Goal: Task Accomplishment & Management: Use online tool/utility

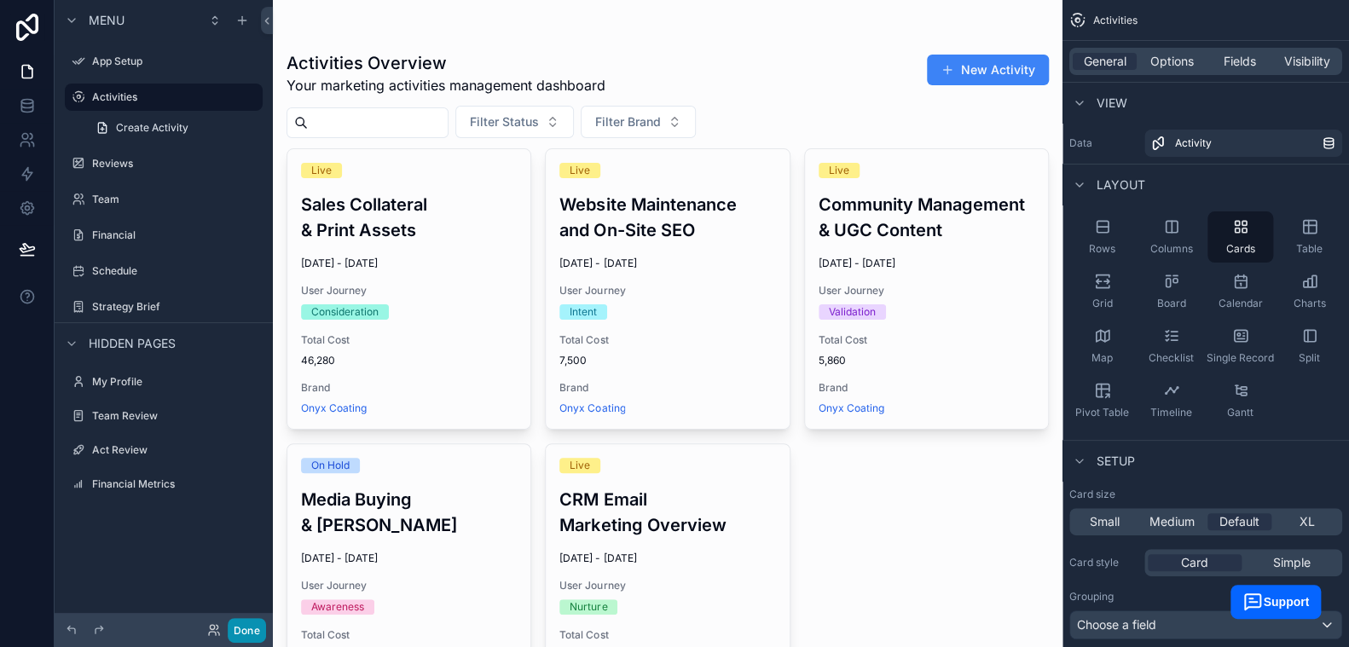
click at [250, 620] on button "Done" at bounding box center [247, 630] width 38 height 25
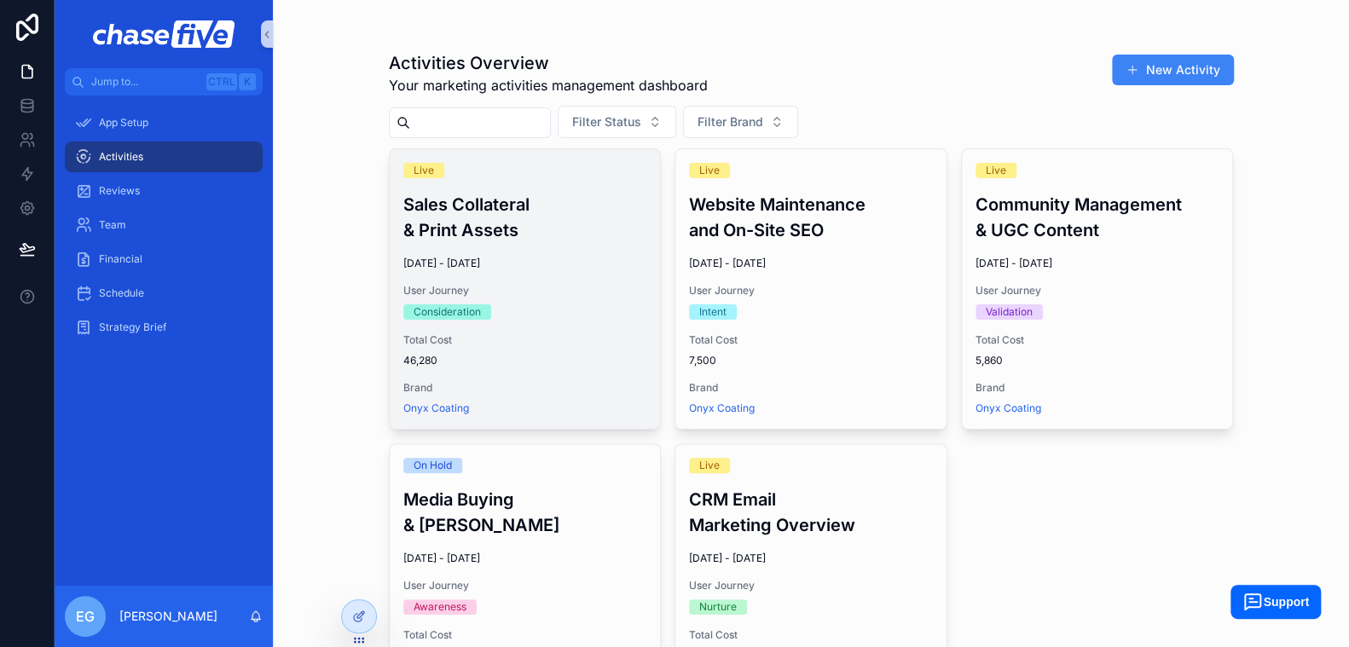
click at [490, 216] on h3 "Sales Collateral & Print Assets" at bounding box center [525, 217] width 244 height 51
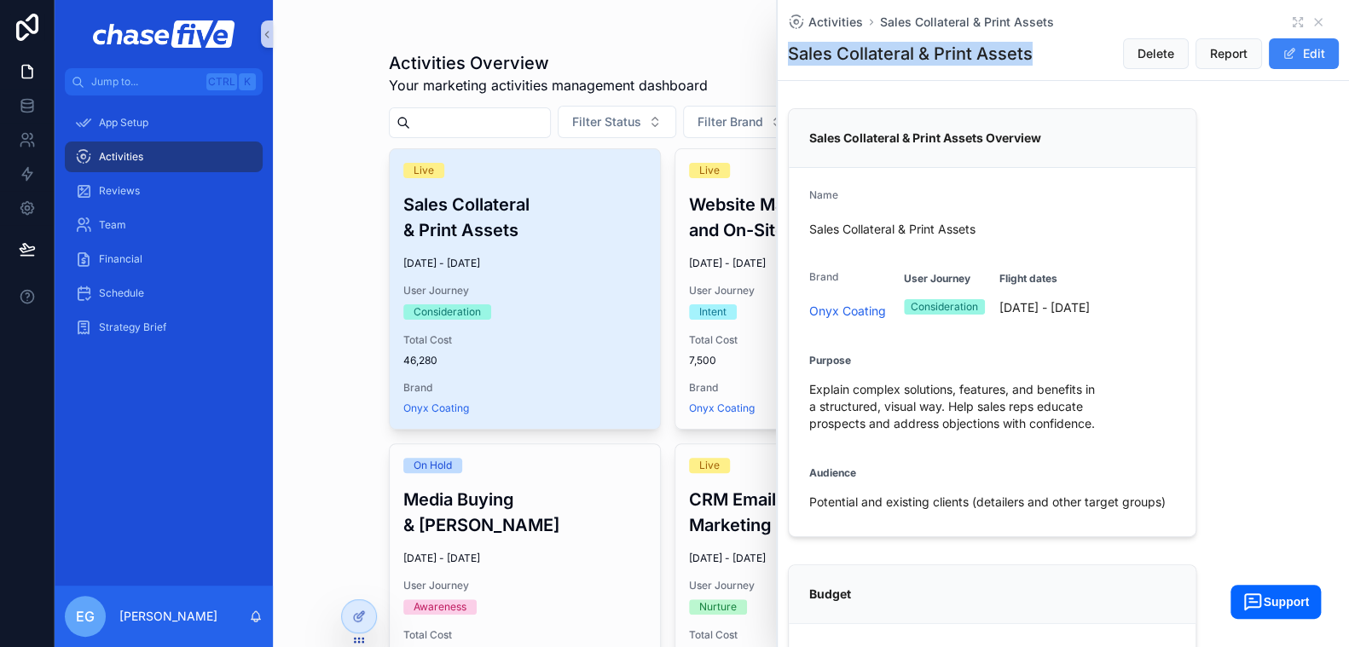
drag, startPoint x: 789, startPoint y: 49, endPoint x: 1030, endPoint y: 49, distance: 241.4
click at [1030, 49] on h1 "Sales Collateral & Print Assets" at bounding box center [910, 54] width 245 height 24
copy h1 "Sales Collateral & Print Assets"
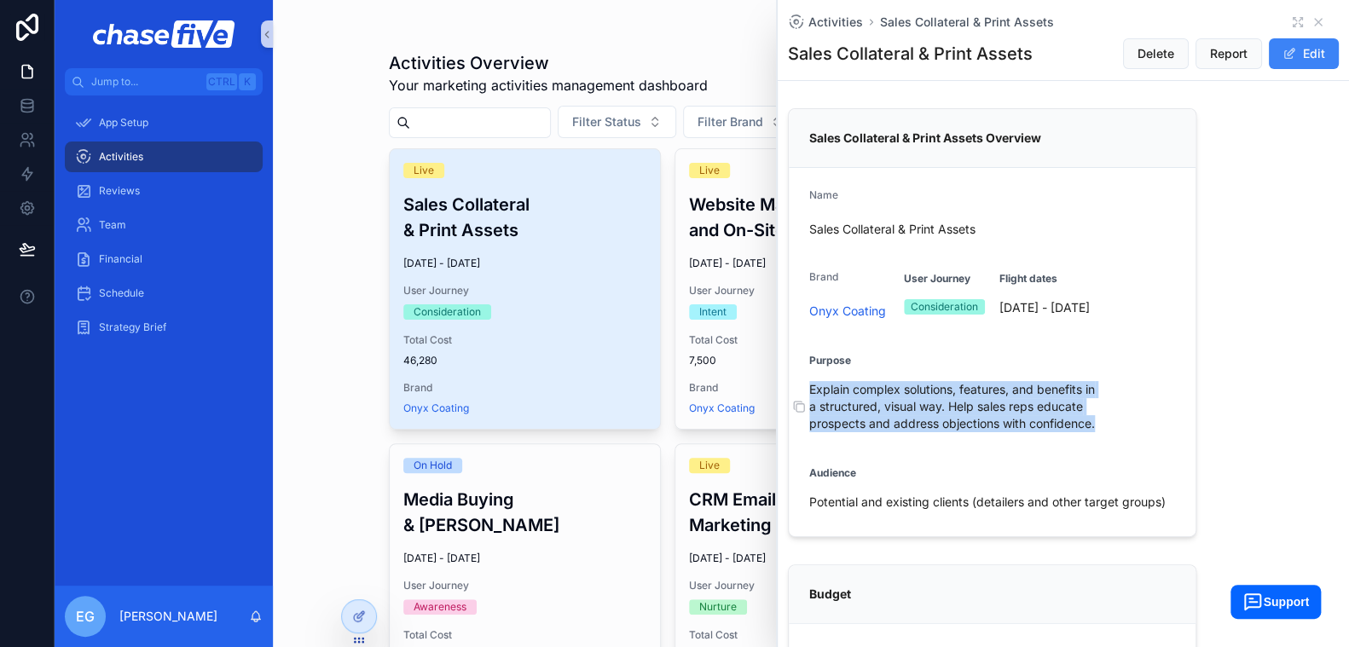
drag, startPoint x: 830, startPoint y: 401, endPoint x: 1114, endPoint y: 437, distance: 286.3
click at [1114, 432] on span "Explain complex solutions, features, and benefits in a structured, visual way. …" at bounding box center [991, 406] width 365 height 51
copy span "Explain complex solutions, features, and benefits in a structured, visual way. …"
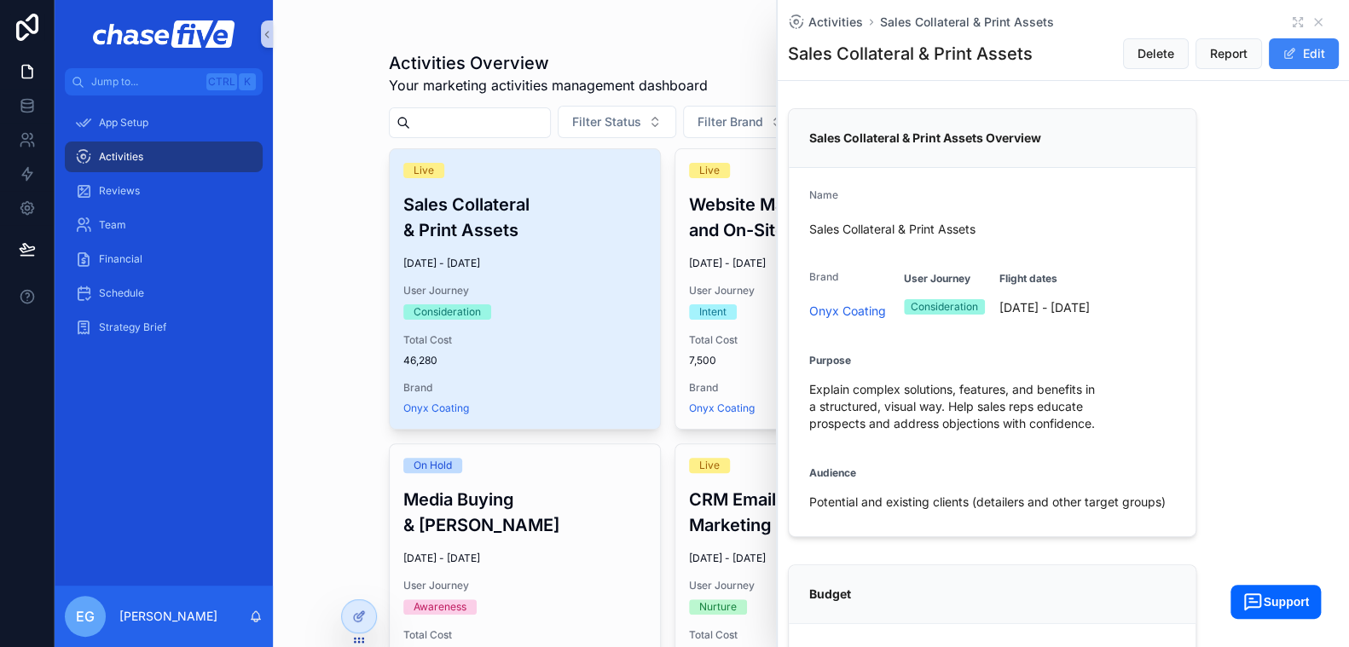
click at [274, 235] on div "Activities Overview Your marketing activities management dashboard New Activity…" at bounding box center [811, 323] width 1076 height 647
click at [1312, 15] on icon "scrollable content" at bounding box center [1319, 22] width 14 height 14
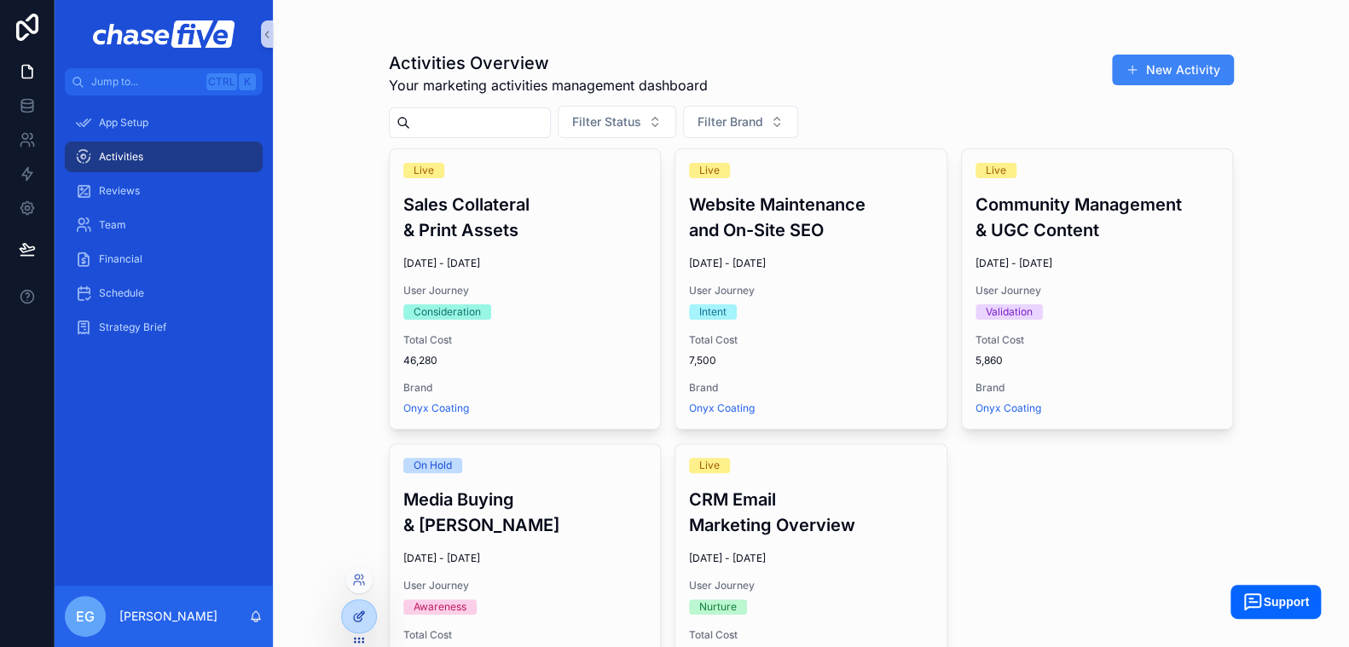
click at [362, 620] on icon at bounding box center [359, 617] width 14 height 14
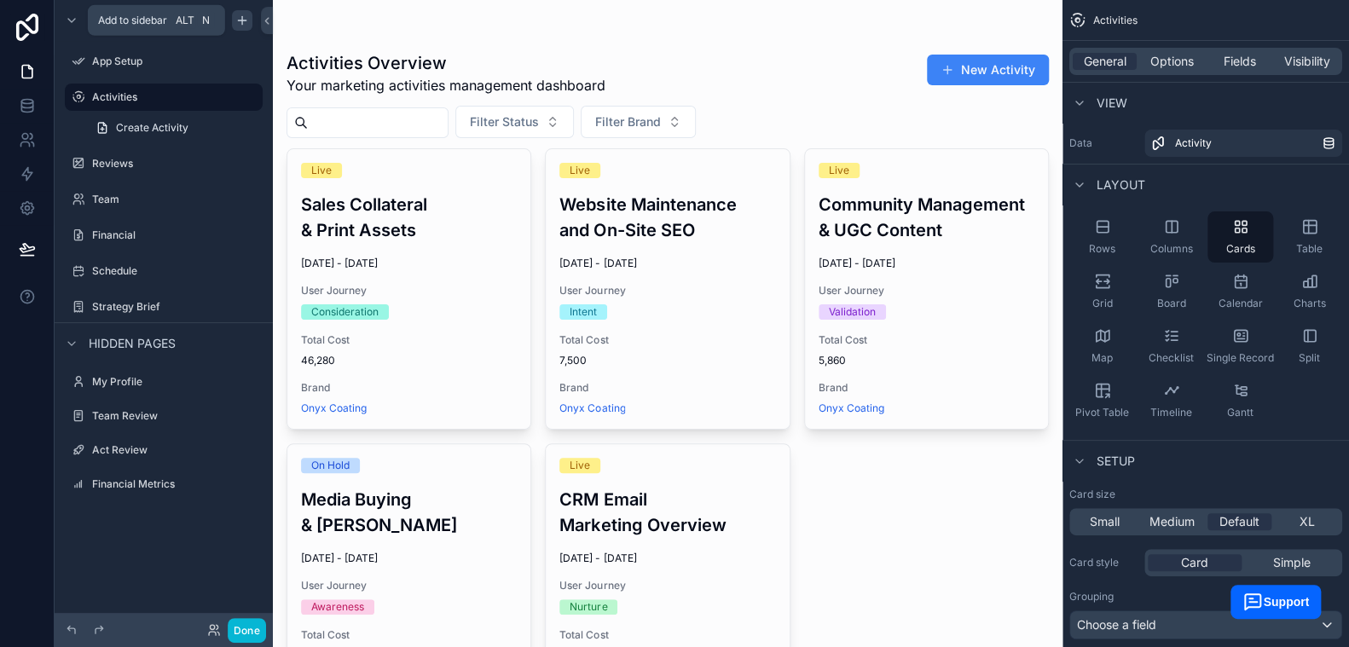
click at [244, 17] on icon "scrollable content" at bounding box center [242, 21] width 14 height 14
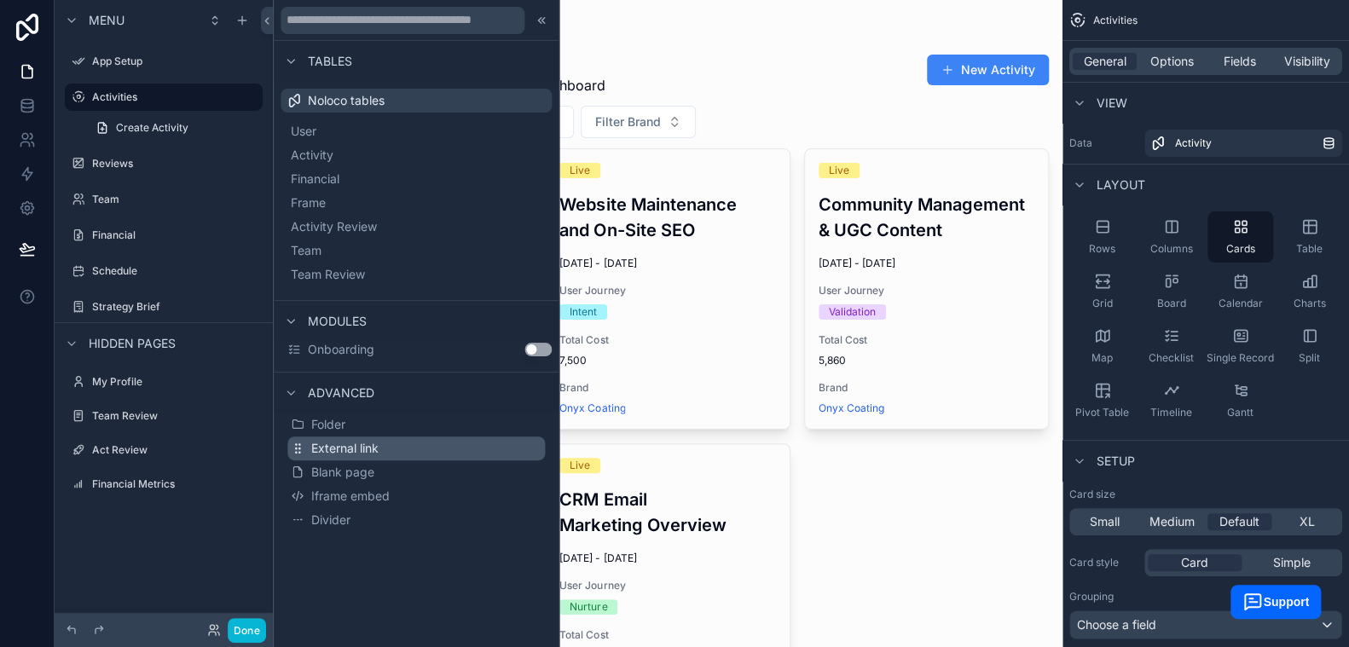
click at [368, 446] on span "External link" at bounding box center [344, 448] width 67 height 17
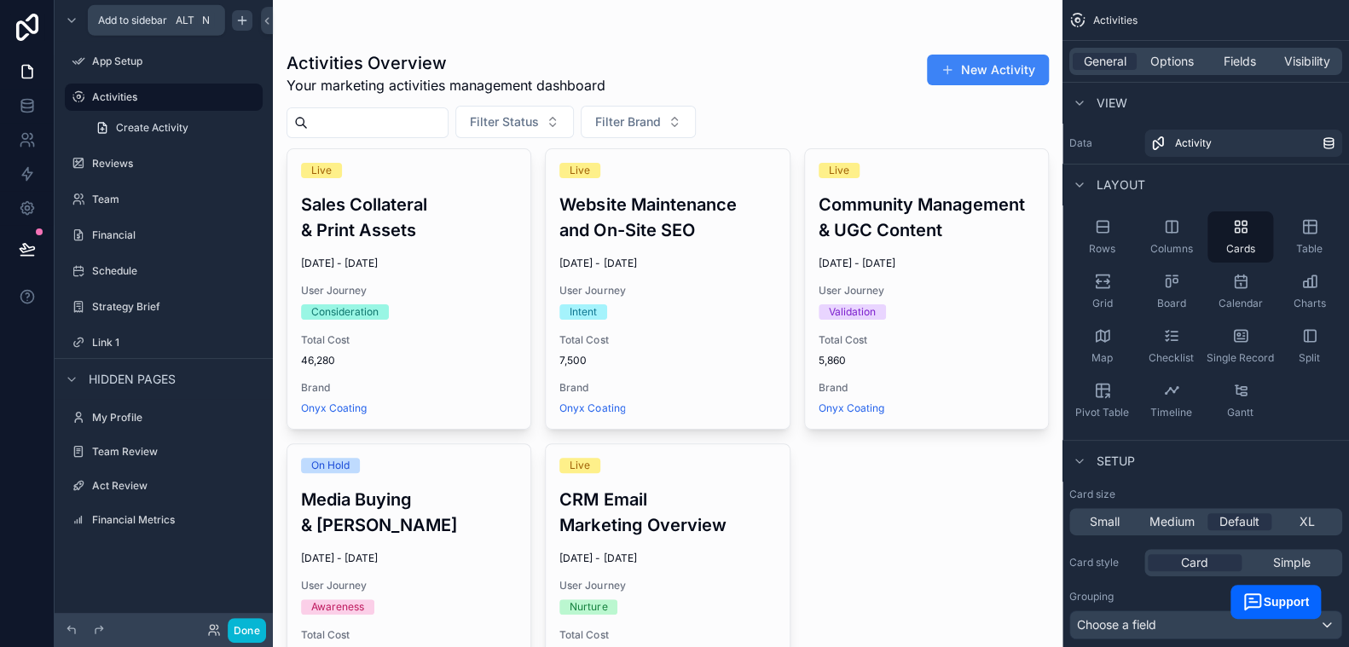
click at [238, 25] on icon "scrollable content" at bounding box center [242, 21] width 14 height 14
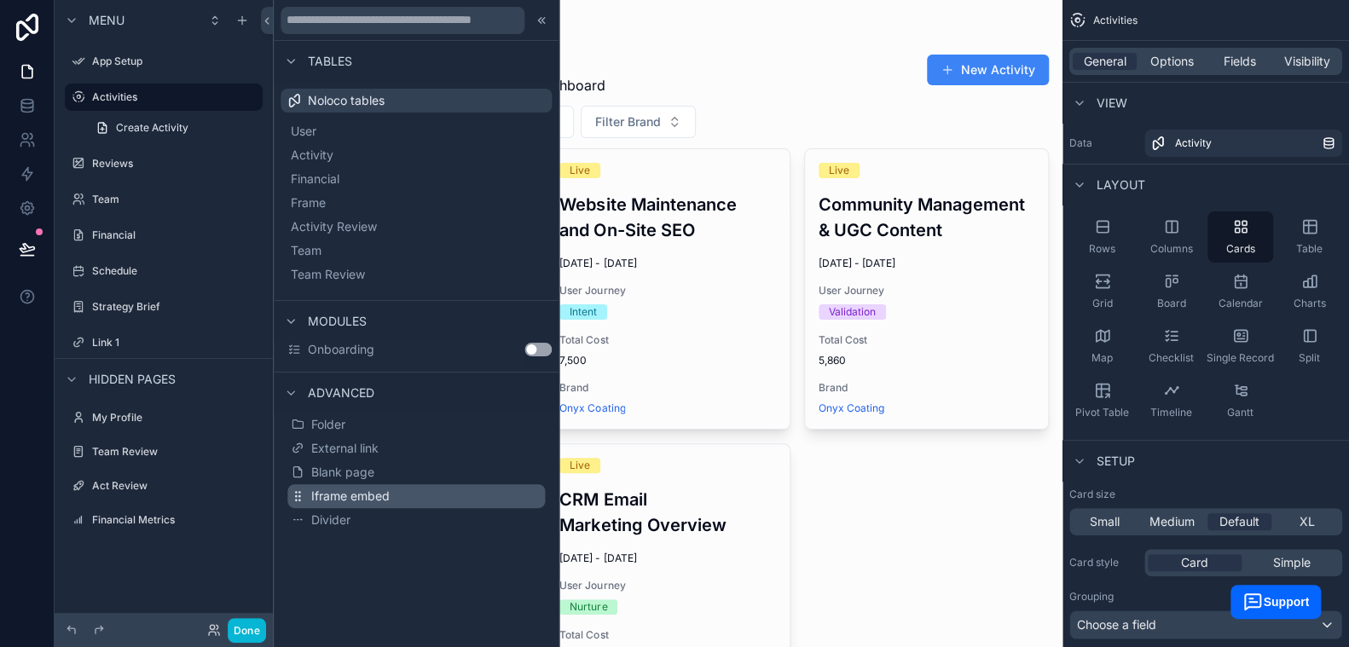
click at [359, 502] on span "Iframe embed" at bounding box center [350, 496] width 78 height 17
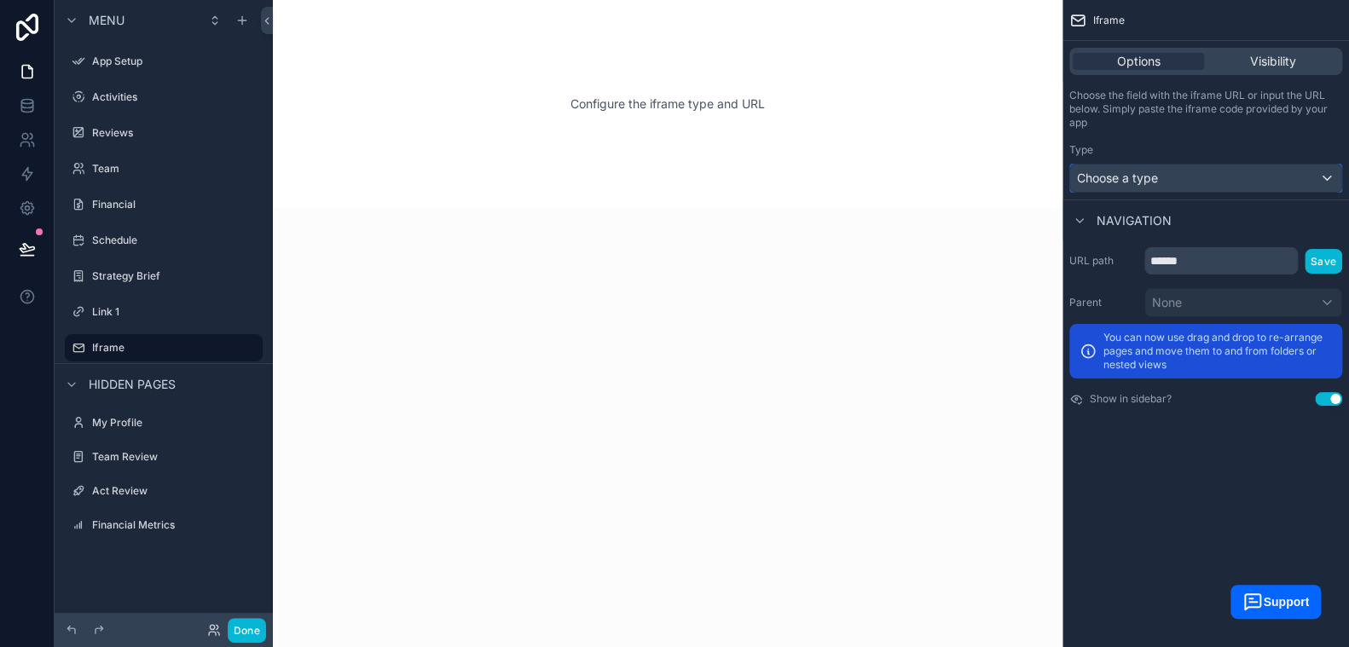
click at [1134, 185] on span "Choose a type" at bounding box center [1117, 178] width 81 height 17
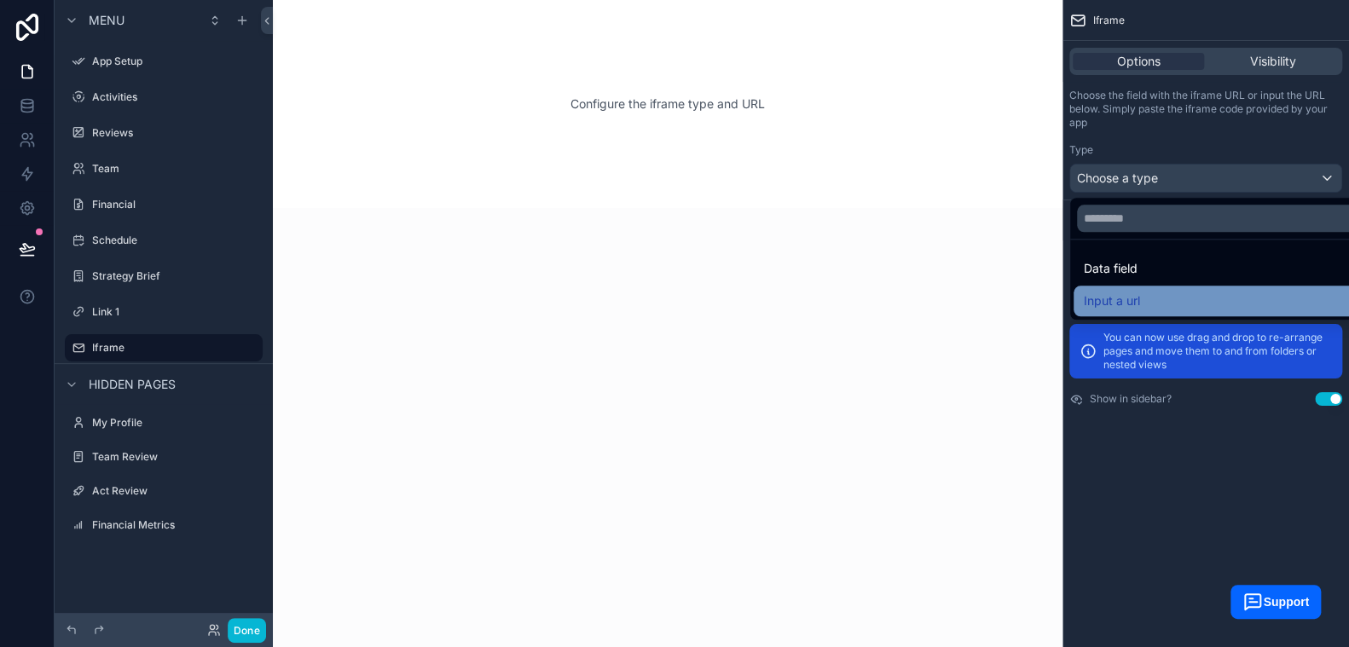
click at [1157, 299] on div "Input a url" at bounding box center [1225, 301] width 283 height 20
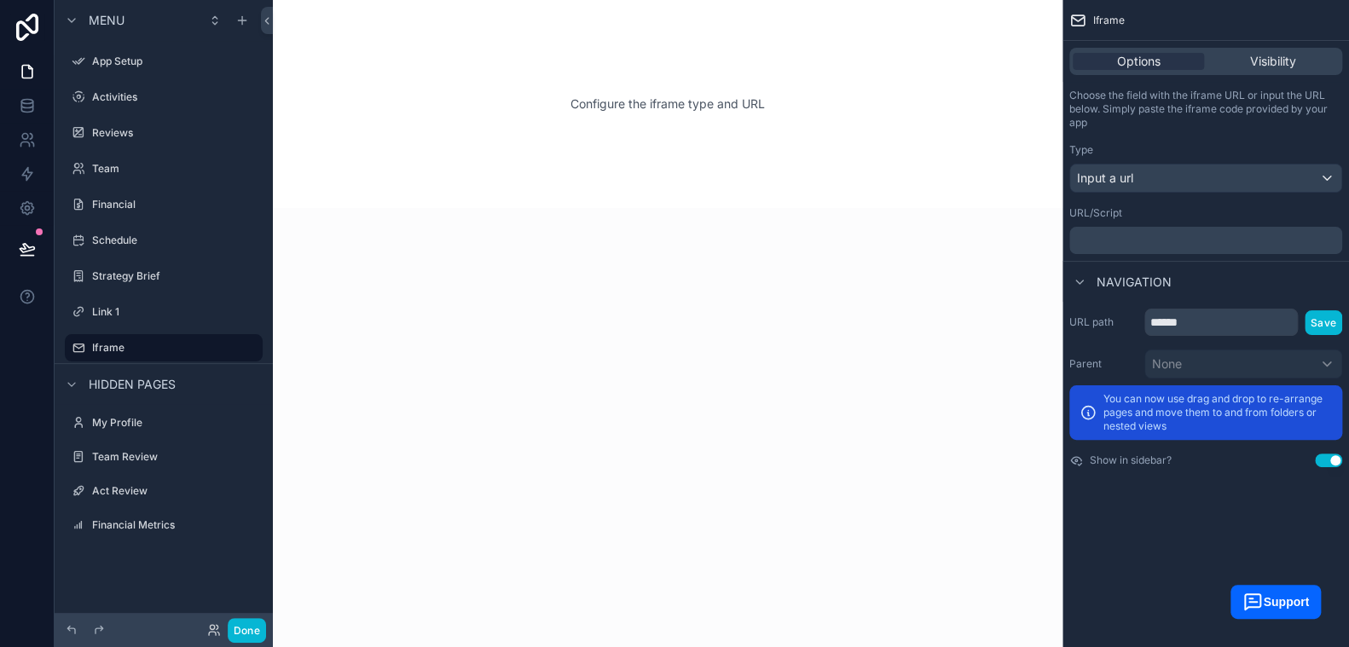
click at [1157, 234] on p "﻿" at bounding box center [1207, 241] width 263 height 14
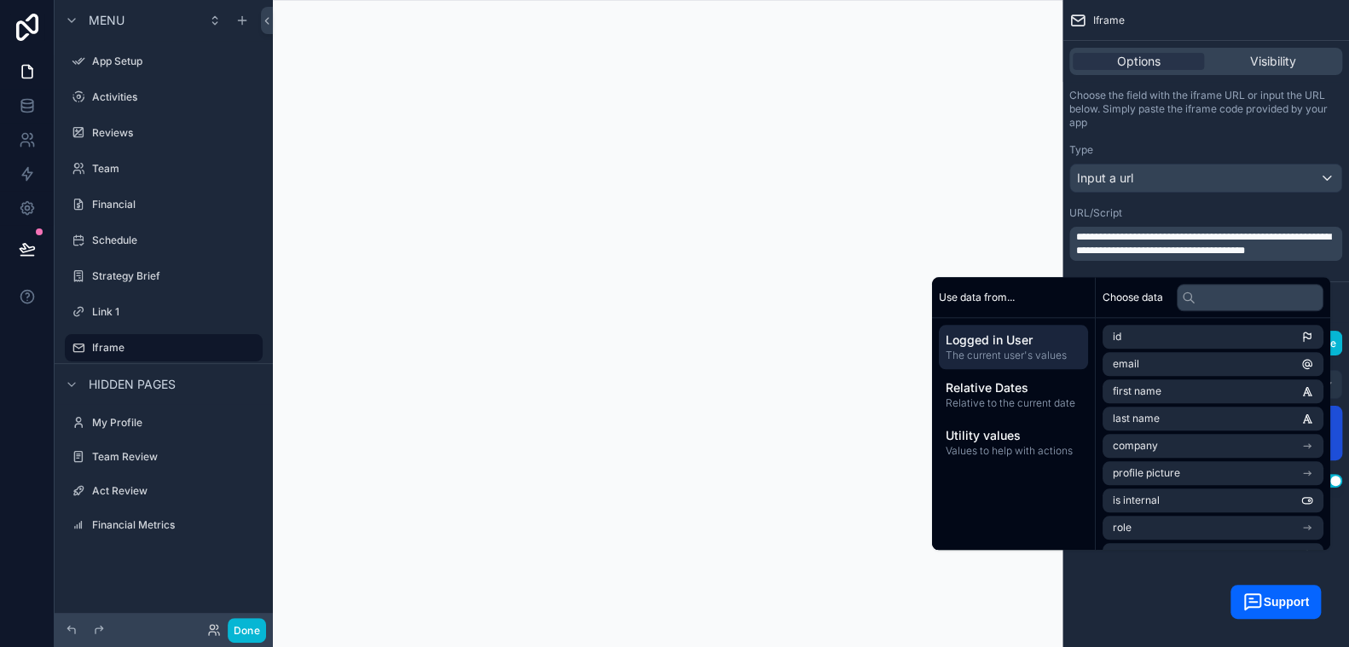
click at [1138, 600] on div "**********" at bounding box center [1206, 323] width 287 height 647
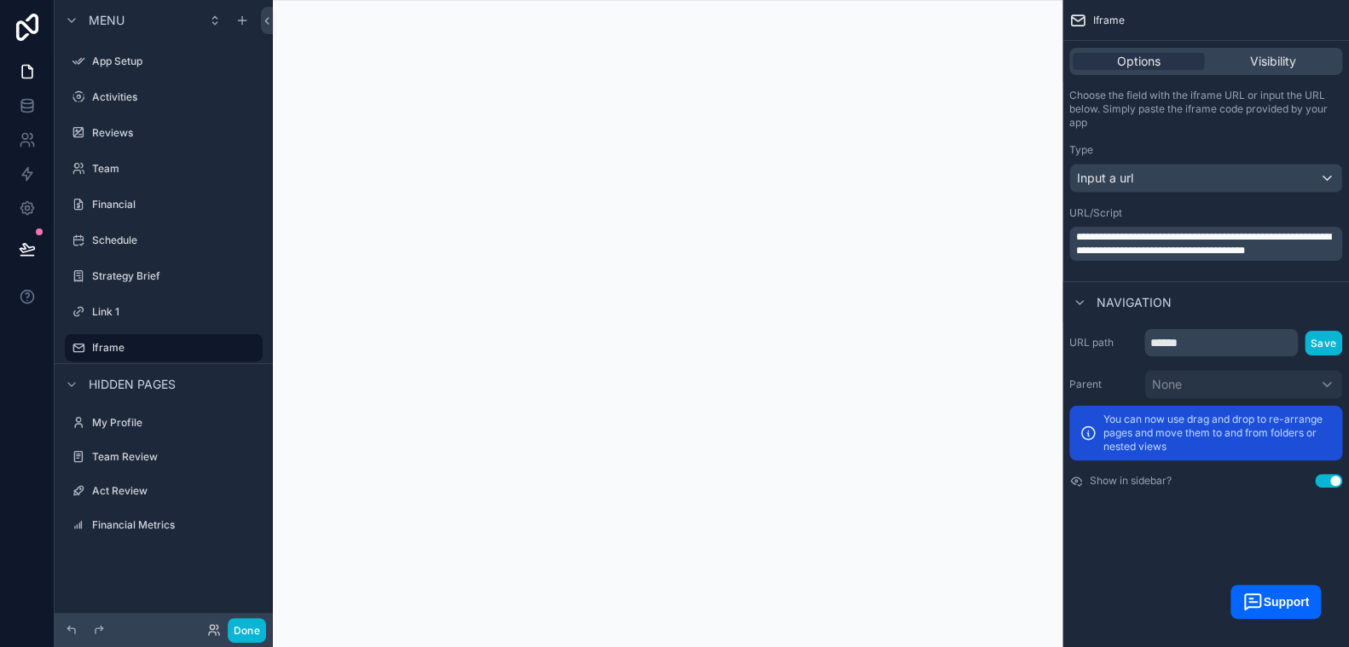
click at [243, 617] on div "Done" at bounding box center [164, 630] width 218 height 34
click at [235, 624] on button "Done" at bounding box center [247, 630] width 38 height 25
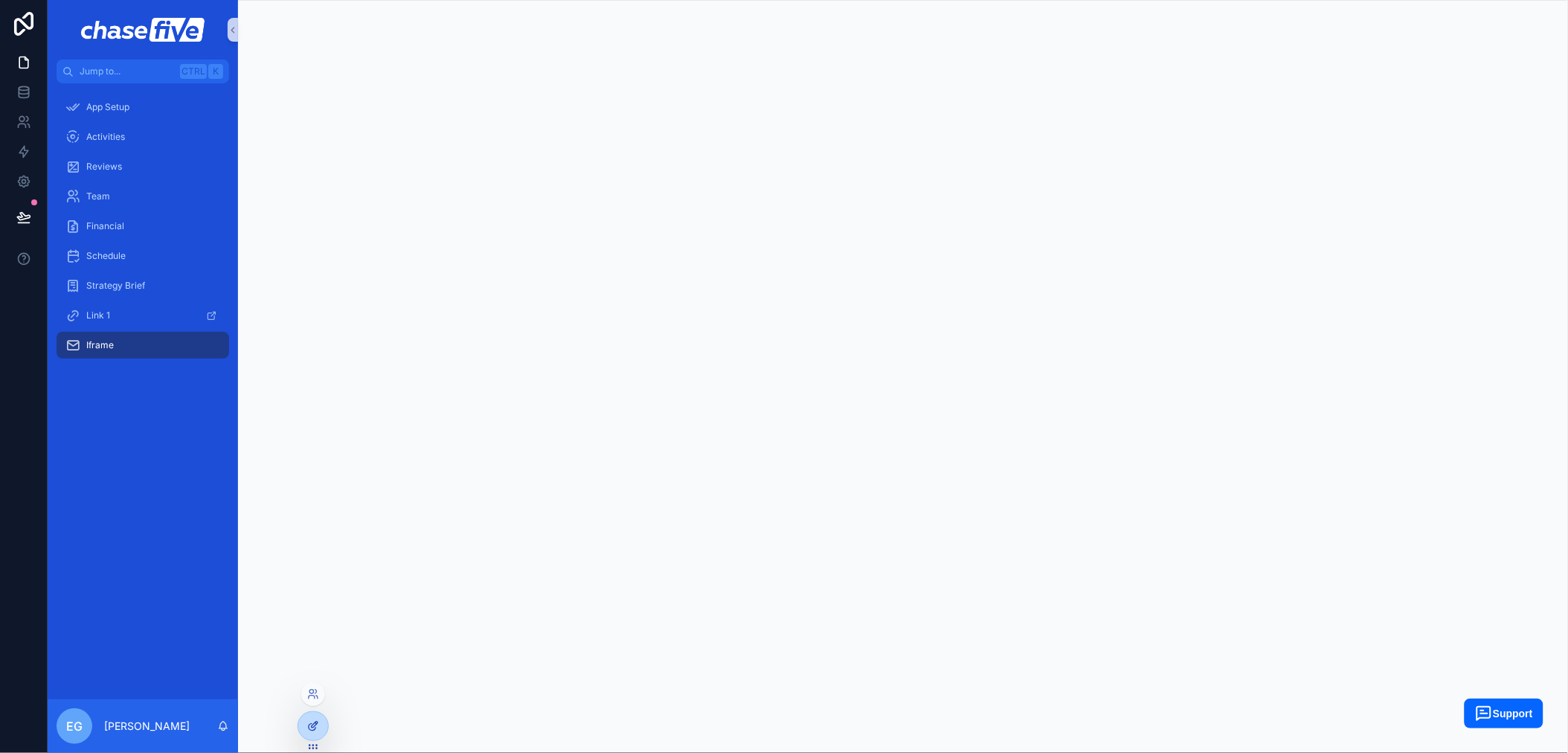
click at [307, 565] on icon at bounding box center [313, 727] width 12 height 12
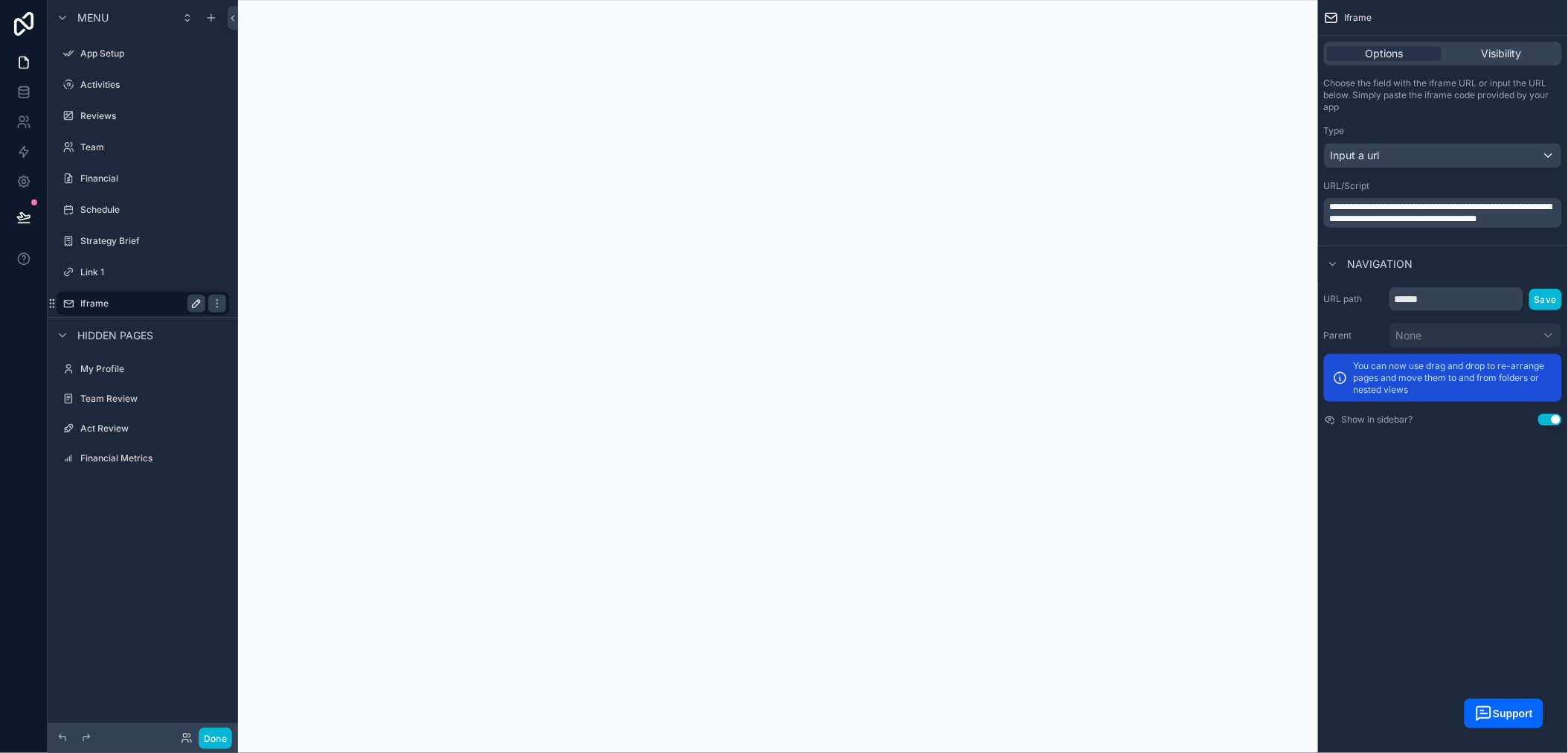
click at [201, 305] on icon "scrollable content" at bounding box center [196, 304] width 12 height 12
click at [1176, 225] on p "**********" at bounding box center [1444, 212] width 229 height 24
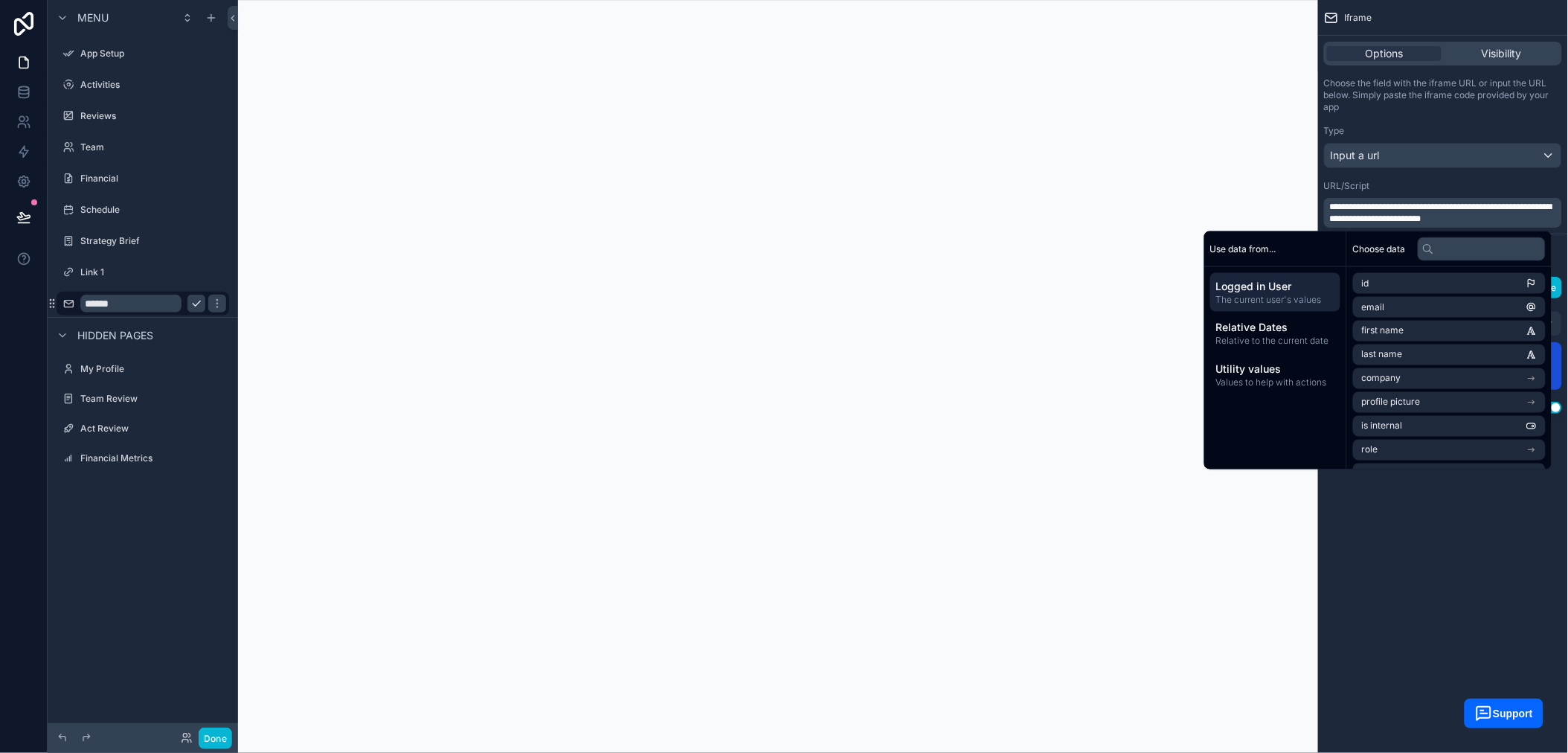
click at [1021, 79] on div "scrollable content" at bounding box center [778, 376] width 1080 height 753
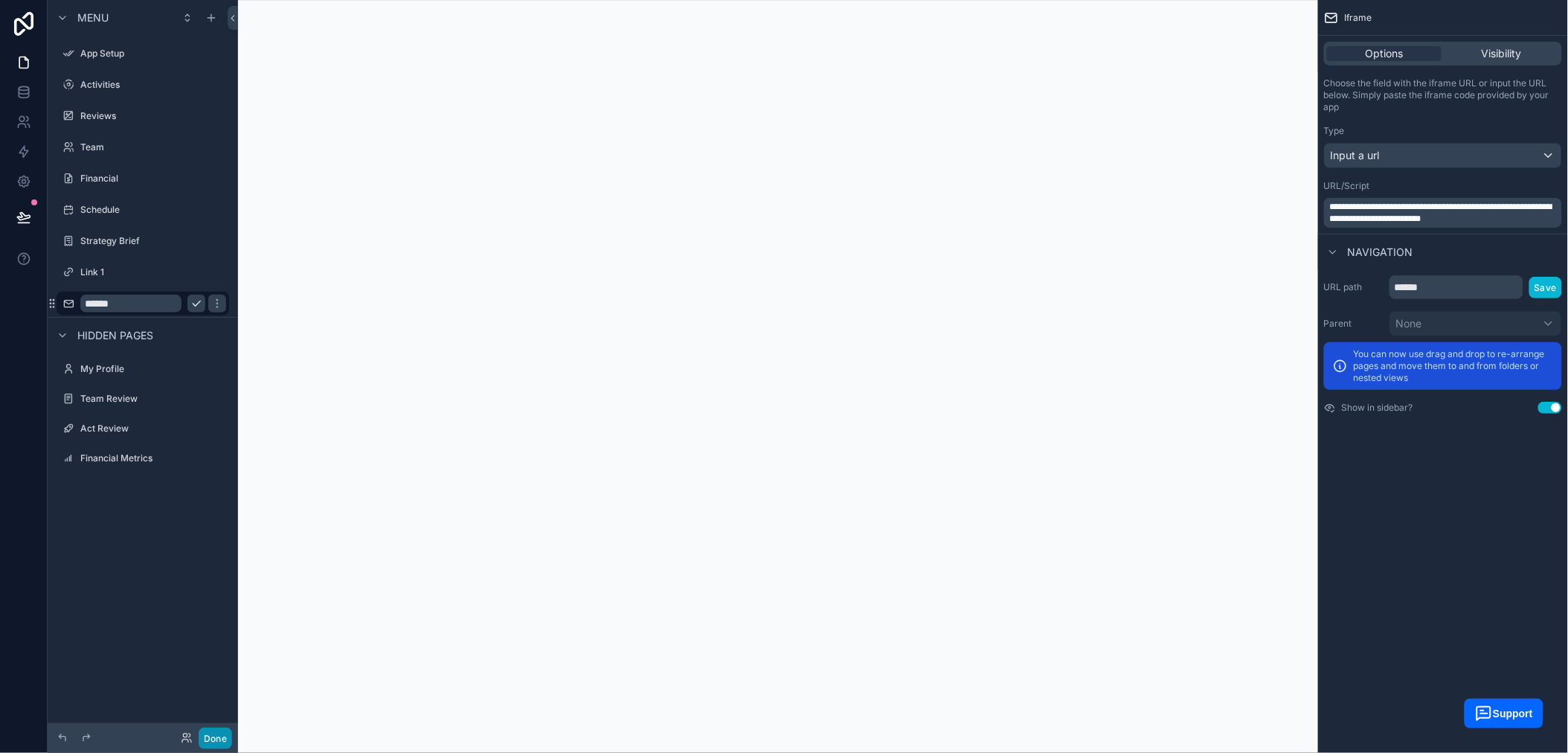
drag, startPoint x: 213, startPoint y: 750, endPoint x: 215, endPoint y: 733, distance: 17.1
click at [212, 565] on div "Done" at bounding box center [143, 738] width 190 height 30
click at [215, 565] on button "Done" at bounding box center [215, 738] width 33 height 22
